Goal: Check status

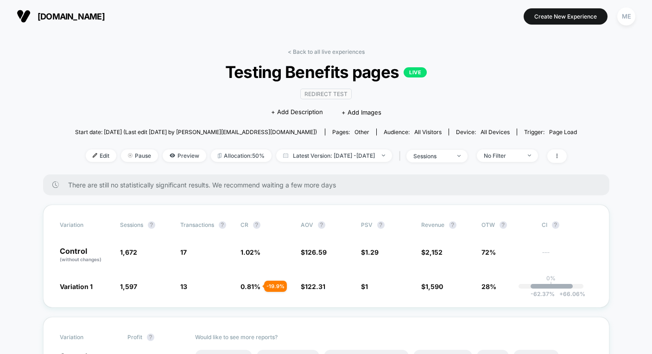
click at [66, 16] on span "[DOMAIN_NAME]" at bounding box center [71, 17] width 67 height 10
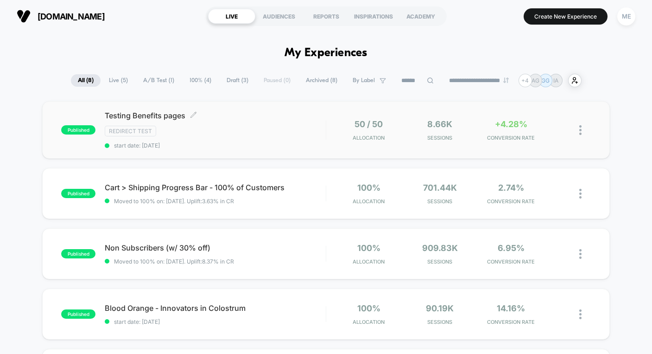
click at [256, 137] on div "Testing Benefits pages Click to edit experience details Click to edit experienc…" at bounding box center [215, 130] width 221 height 38
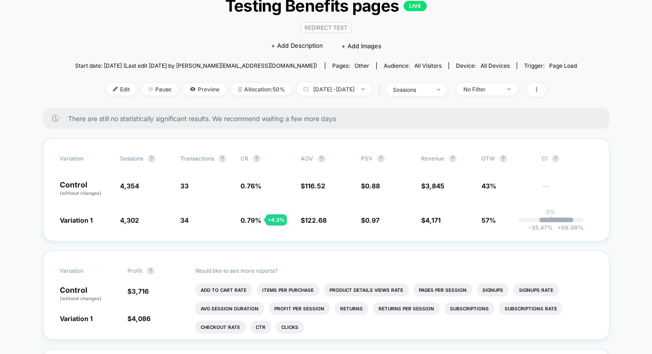
scroll to position [64, 0]
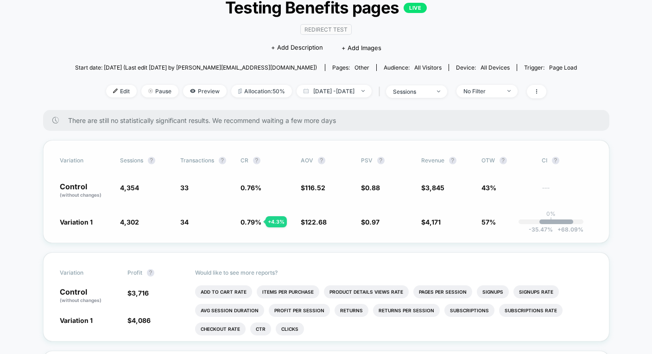
drag, startPoint x: 558, startPoint y: 223, endPoint x: 549, endPoint y: 224, distance: 9.3
click at [549, 224] on div "Variation 1 4,302 - 1.2 % 34 + 4.3 % 0.79 % + 4.3 % $ 122.68 + 5.3 % $ 0.97 + 9…" at bounding box center [326, 221] width 533 height 9
